Goal: Task Accomplishment & Management: Manage account settings

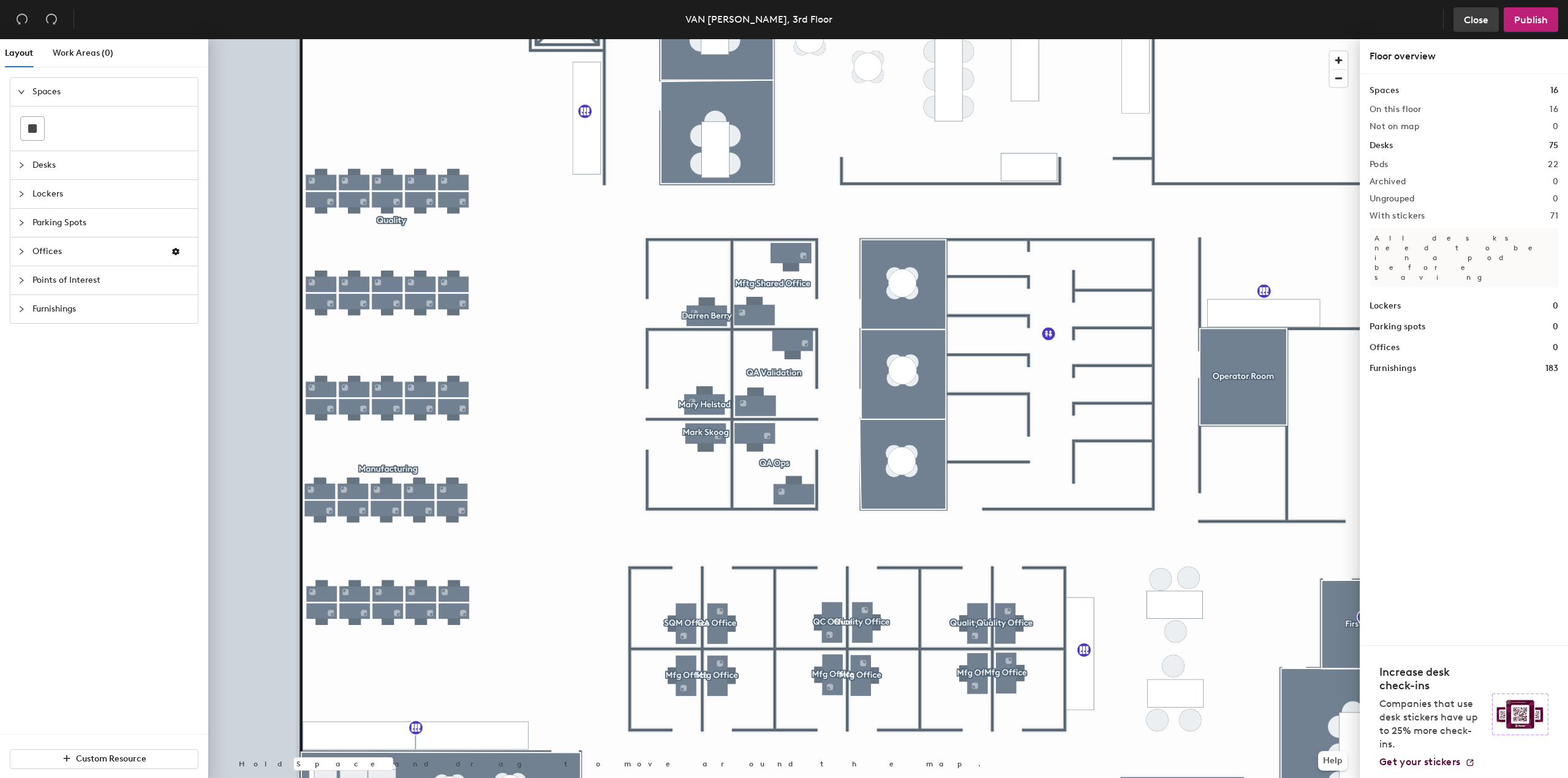
click at [1472, 12] on button "Close" at bounding box center [1476, 19] width 45 height 24
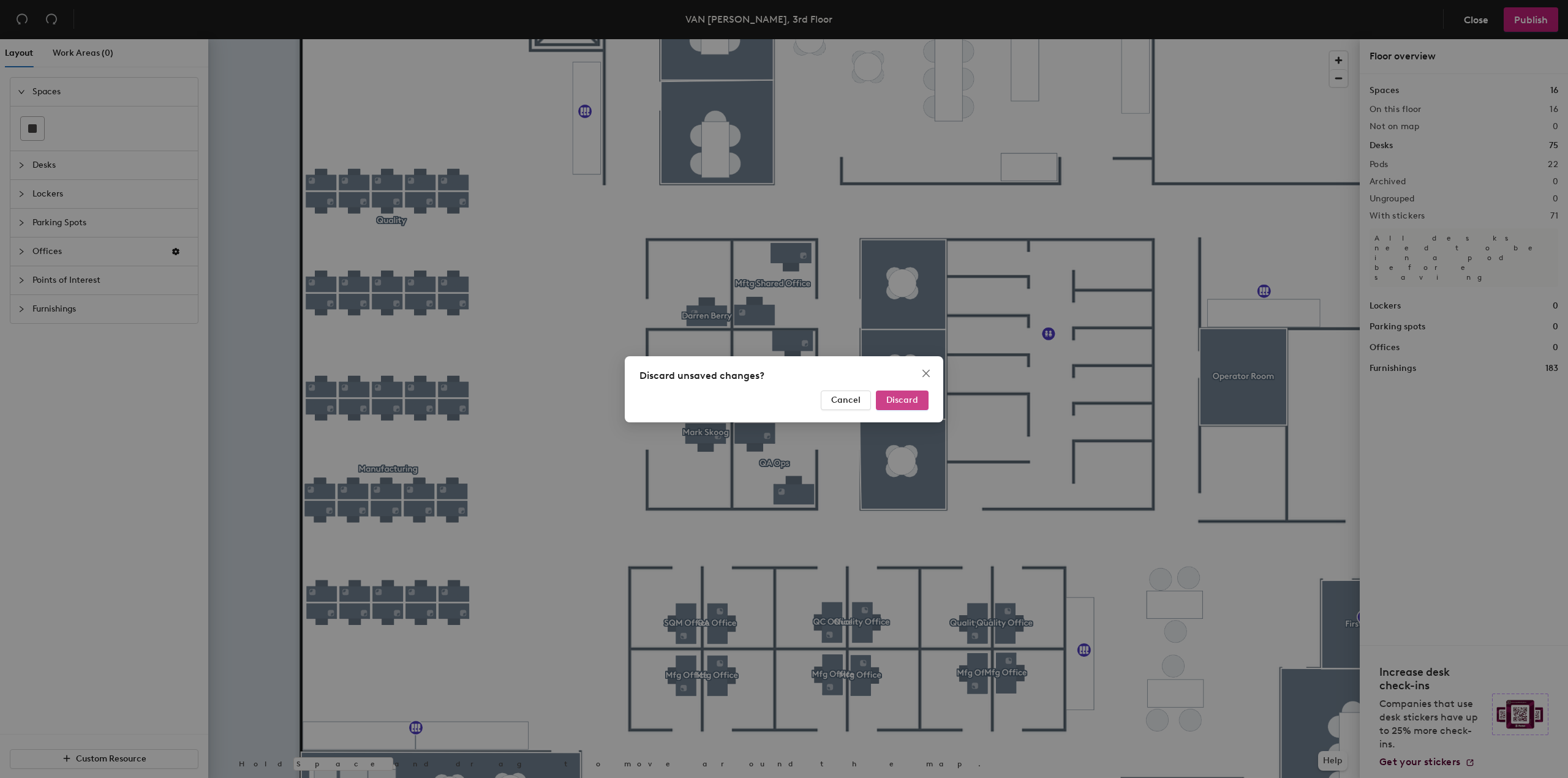
click at [892, 406] on button "Discard" at bounding box center [903, 400] width 53 height 20
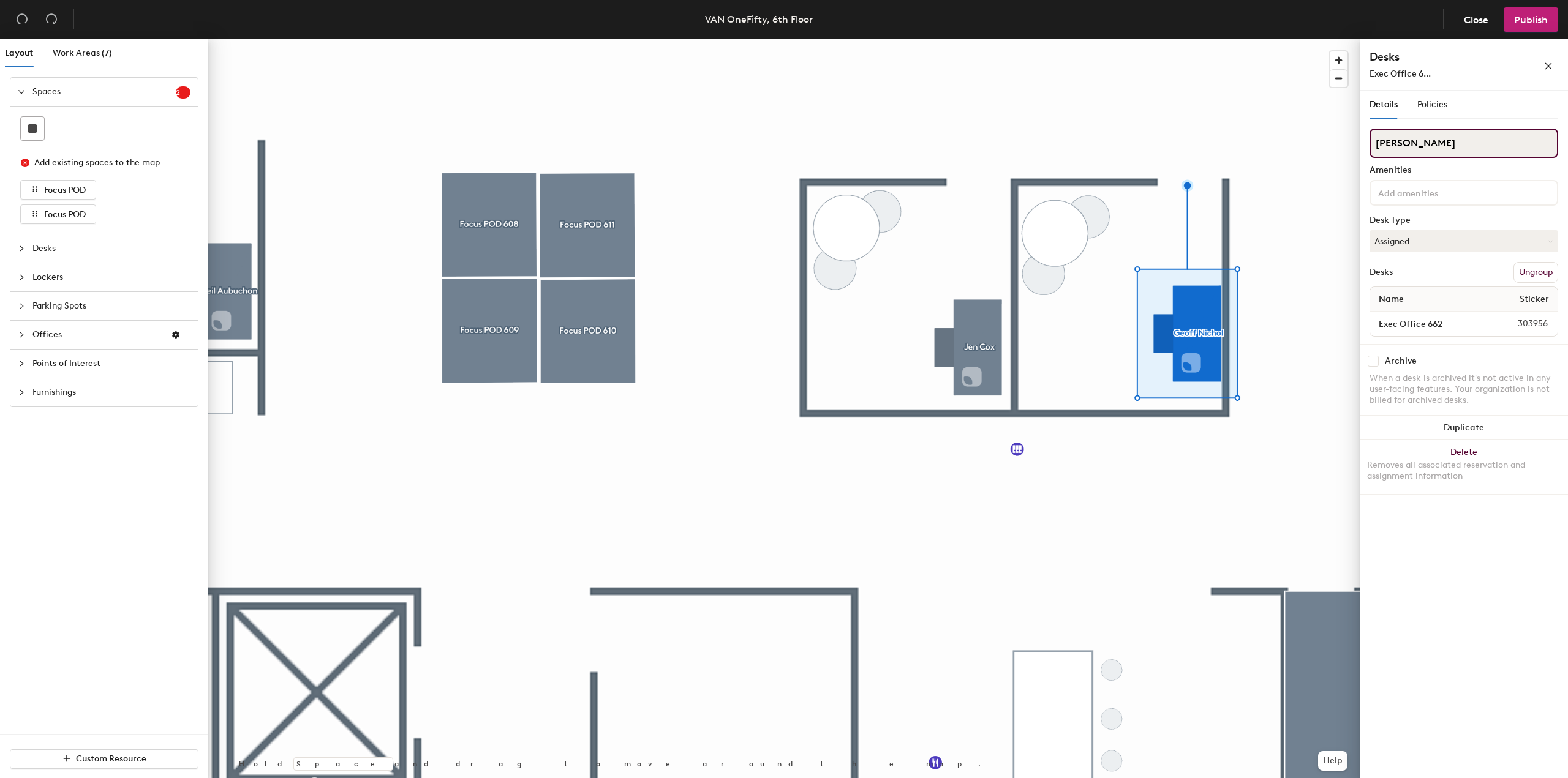
drag, startPoint x: 1440, startPoint y: 146, endPoint x: 1372, endPoint y: 144, distance: 68.0
click at [1372, 144] on input "Geoff Nichol" at bounding box center [1464, 143] width 189 height 30
type input "Sarah Noonberg"
click at [979, 39] on div at bounding box center [784, 39] width 1152 height 0
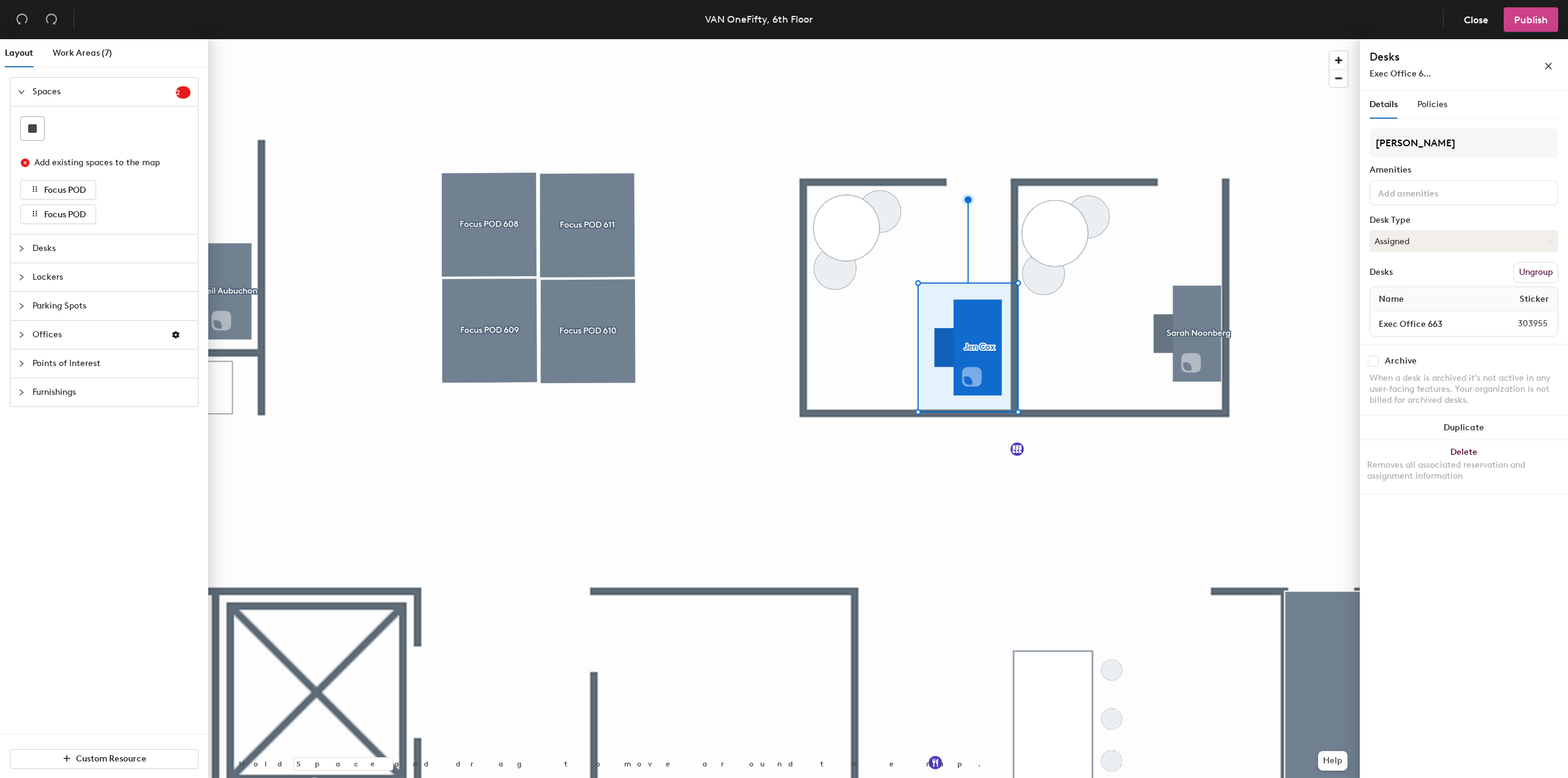
click at [1520, 25] on button "Publish" at bounding box center [1531, 19] width 55 height 24
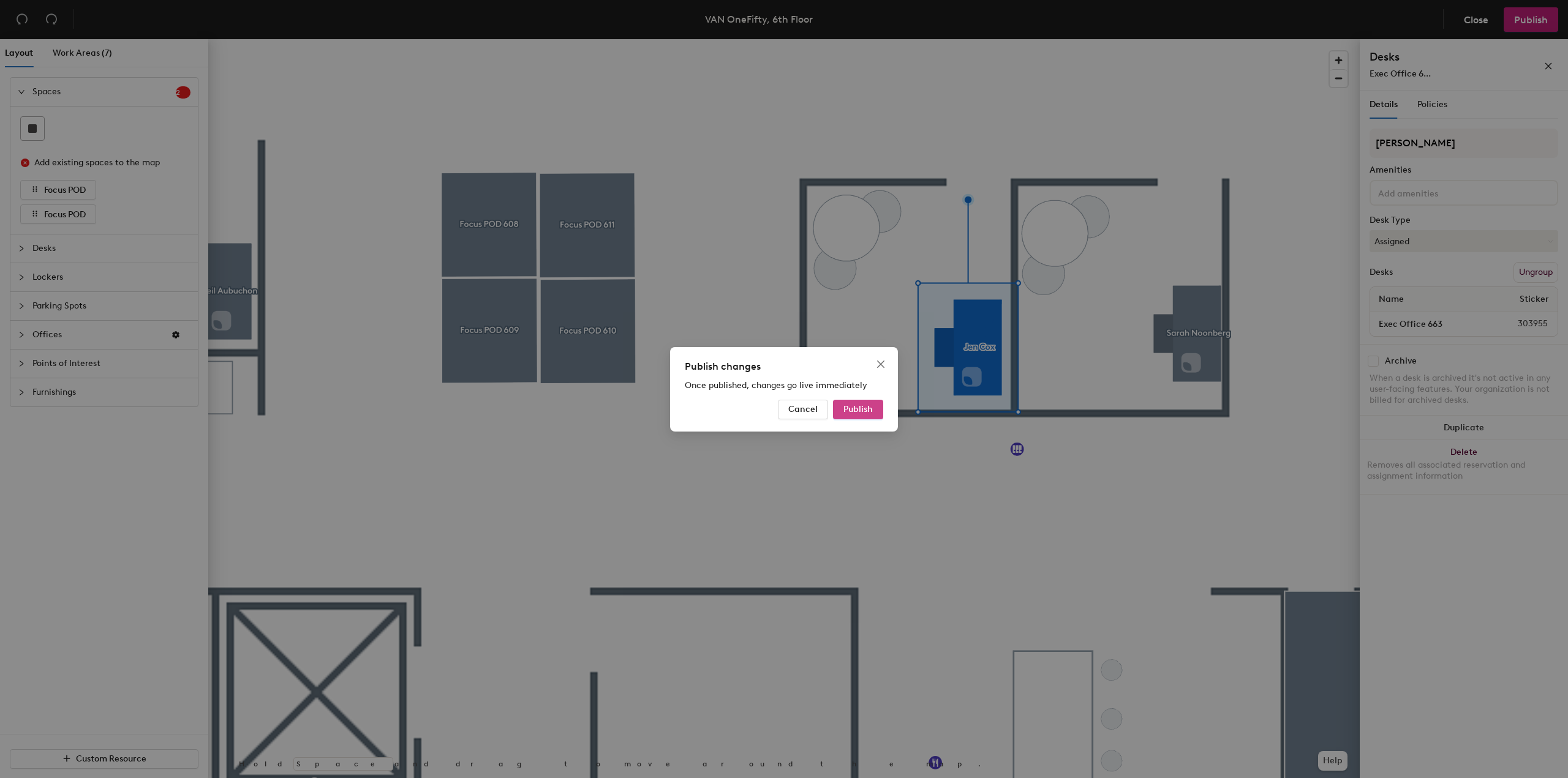
click at [857, 407] on span "Publish" at bounding box center [858, 409] width 30 height 11
